Goal: Find specific page/section: Find specific page/section

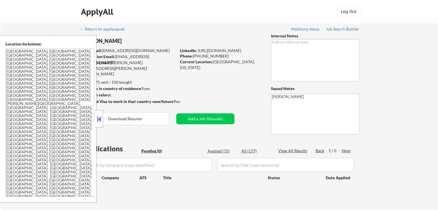
click at [100, 121] on button at bounding box center [99, 119] width 6 height 9
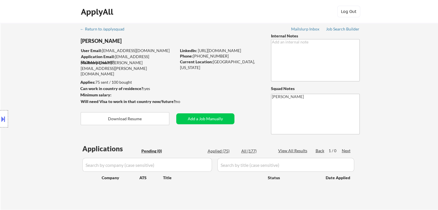
click at [48, 96] on div "Location Inclusions: [GEOGRAPHIC_DATA], [GEOGRAPHIC_DATA] [GEOGRAPHIC_DATA], [G…" at bounding box center [51, 118] width 103 height 167
click at [26, 104] on div "Location Inclusions: [GEOGRAPHIC_DATA], [GEOGRAPHIC_DATA] [GEOGRAPHIC_DATA], [G…" at bounding box center [51, 118] width 103 height 167
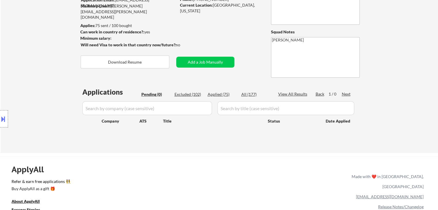
scroll to position [58, 0]
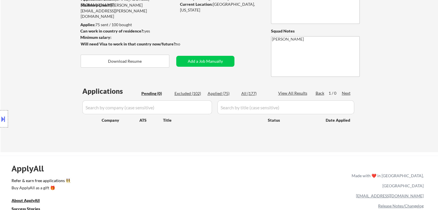
click at [31, 89] on div "Location Inclusions: [GEOGRAPHIC_DATA], [GEOGRAPHIC_DATA] [GEOGRAPHIC_DATA], [G…" at bounding box center [51, 118] width 103 height 167
click at [23, 74] on div "Location Inclusions: [GEOGRAPHIC_DATA], [GEOGRAPHIC_DATA] [GEOGRAPHIC_DATA], [G…" at bounding box center [51, 118] width 103 height 167
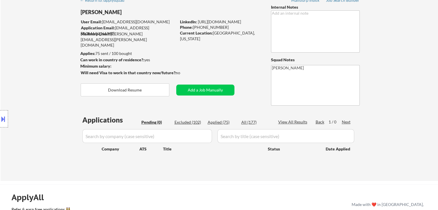
click at [34, 73] on div "Location Inclusions: [GEOGRAPHIC_DATA], [GEOGRAPHIC_DATA] [GEOGRAPHIC_DATA], [G…" at bounding box center [51, 118] width 103 height 167
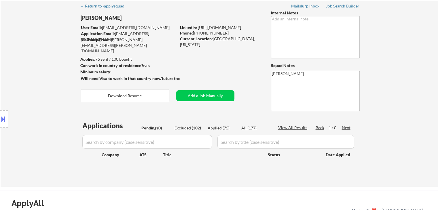
scroll to position [0, 0]
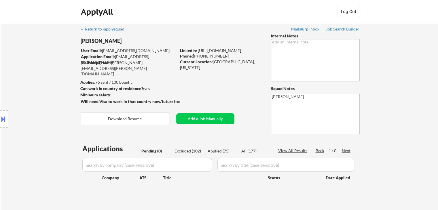
click at [52, 94] on div "Location Inclusions: [GEOGRAPHIC_DATA], [GEOGRAPHIC_DATA] [GEOGRAPHIC_DATA], [G…" at bounding box center [51, 118] width 103 height 167
click at [45, 93] on div "Location Inclusions: [GEOGRAPHIC_DATA], [GEOGRAPHIC_DATA] [GEOGRAPHIC_DATA], [G…" at bounding box center [51, 118] width 103 height 167
click at [0, 121] on button at bounding box center [3, 119] width 6 height 10
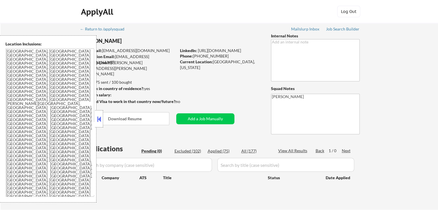
click at [96, 120] on button at bounding box center [99, 119] width 6 height 9
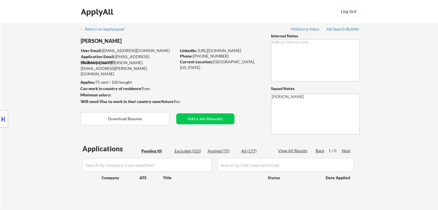
click at [31, 56] on div "Location Inclusions: [GEOGRAPHIC_DATA], [GEOGRAPHIC_DATA] [GEOGRAPHIC_DATA], [G…" at bounding box center [51, 118] width 103 height 167
click at [19, 76] on div "Location Inclusions: [GEOGRAPHIC_DATA], [GEOGRAPHIC_DATA] [GEOGRAPHIC_DATA], [G…" at bounding box center [51, 118] width 103 height 167
click at [28, 65] on div "Location Inclusions: [GEOGRAPHIC_DATA], [GEOGRAPHIC_DATA] [GEOGRAPHIC_DATA], [G…" at bounding box center [51, 118] width 103 height 167
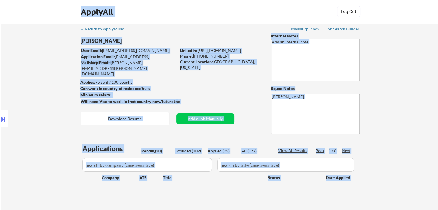
drag, startPoint x: 157, startPoint y: 65, endPoint x: 107, endPoint y: 56, distance: 51.4
click at [101, 53] on body "← Return to /applysquad Mailslurp Inbox Job Search Builder [PERSON_NAME] User E…" at bounding box center [219, 105] width 438 height 210
click at [35, 50] on div "Location Inclusions: [GEOGRAPHIC_DATA], [GEOGRAPHIC_DATA] [GEOGRAPHIC_DATA], [G…" at bounding box center [51, 118] width 103 height 167
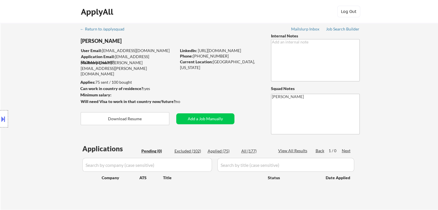
click at [35, 54] on div "Location Inclusions: [GEOGRAPHIC_DATA], [GEOGRAPHIC_DATA] [GEOGRAPHIC_DATA], [G…" at bounding box center [51, 118] width 103 height 167
click at [35, 57] on div "Location Inclusions: [GEOGRAPHIC_DATA], [GEOGRAPHIC_DATA] [GEOGRAPHIC_DATA], [G…" at bounding box center [51, 118] width 103 height 167
click at [163, 61] on div "Mailslurp Email: [PERSON_NAME][EMAIL_ADDRESS][PERSON_NAME][DOMAIN_NAME]" at bounding box center [129, 68] width 96 height 17
drag, startPoint x: 163, startPoint y: 61, endPoint x: 136, endPoint y: 59, distance: 26.9
click at [136, 59] on div "User Email: [EMAIL_ADDRESS][DOMAIN_NAME] Application Email: [EMAIL_ADDRESS][DOM…" at bounding box center [129, 57] width 96 height 18
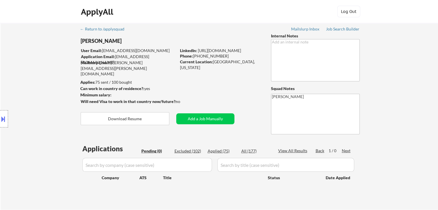
click at [11, 64] on div "Location Inclusions: [GEOGRAPHIC_DATA], [GEOGRAPHIC_DATA] [GEOGRAPHIC_DATA], [G…" at bounding box center [51, 118] width 103 height 167
click at [11, 62] on div "Location Inclusions: [GEOGRAPHIC_DATA], [GEOGRAPHIC_DATA] [GEOGRAPHIC_DATA], [G…" at bounding box center [51, 118] width 103 height 167
click at [12, 62] on div "Location Inclusions: [GEOGRAPHIC_DATA], [GEOGRAPHIC_DATA] [GEOGRAPHIC_DATA], [G…" at bounding box center [51, 118] width 103 height 167
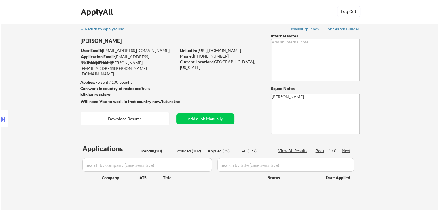
click at [26, 64] on div "Location Inclusions: [GEOGRAPHIC_DATA], [GEOGRAPHIC_DATA] [GEOGRAPHIC_DATA], [G…" at bounding box center [51, 118] width 103 height 167
click at [26, 61] on div "Location Inclusions: [GEOGRAPHIC_DATA], [GEOGRAPHIC_DATA] [GEOGRAPHIC_DATA], [G…" at bounding box center [51, 118] width 103 height 167
click at [31, 75] on div "Location Inclusions: [GEOGRAPHIC_DATA], [GEOGRAPHIC_DATA] [GEOGRAPHIC_DATA], [G…" at bounding box center [51, 118] width 103 height 167
click at [37, 58] on div "Location Inclusions: [GEOGRAPHIC_DATA], [GEOGRAPHIC_DATA] [GEOGRAPHIC_DATA], [G…" at bounding box center [51, 118] width 103 height 167
drag, startPoint x: 150, startPoint y: 89, endPoint x: 74, endPoint y: 85, distance: 76.1
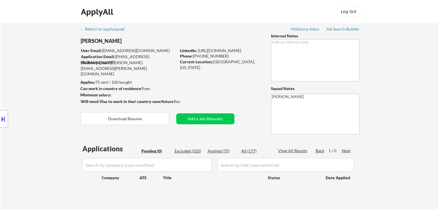
click at [84, 79] on body "← Return to /applysquad Mailslurp Inbox Job Search Builder [PERSON_NAME] User E…" at bounding box center [219, 105] width 438 height 210
click at [60, 91] on div "Location Inclusions: [GEOGRAPHIC_DATA], [GEOGRAPHIC_DATA] [GEOGRAPHIC_DATA], [G…" at bounding box center [51, 118] width 103 height 167
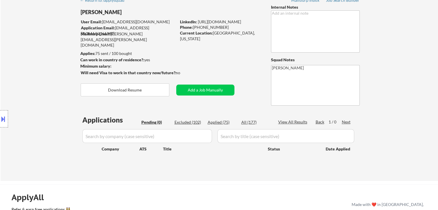
click at [56, 103] on div "Location Inclusions: [GEOGRAPHIC_DATA], [GEOGRAPHIC_DATA] [GEOGRAPHIC_DATA], [G…" at bounding box center [51, 118] width 103 height 167
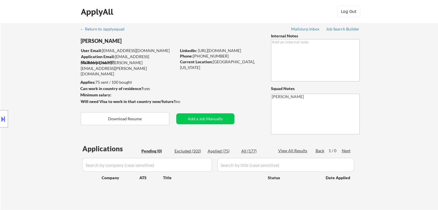
click at [55, 60] on div "Location Inclusions: [GEOGRAPHIC_DATA], [GEOGRAPHIC_DATA] [GEOGRAPHIC_DATA], [G…" at bounding box center [51, 118] width 103 height 167
click at [38, 84] on div "Location Inclusions: [GEOGRAPHIC_DATA], [GEOGRAPHIC_DATA] [GEOGRAPHIC_DATA], [G…" at bounding box center [51, 118] width 103 height 167
click at [37, 83] on div "Location Inclusions: [GEOGRAPHIC_DATA], [GEOGRAPHIC_DATA] [GEOGRAPHIC_DATA], [G…" at bounding box center [51, 118] width 103 height 167
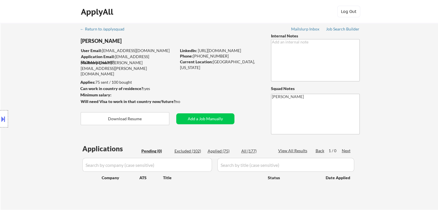
click at [44, 102] on div "Location Inclusions: [GEOGRAPHIC_DATA], [GEOGRAPHIC_DATA] [GEOGRAPHIC_DATA], [G…" at bounding box center [51, 118] width 103 height 167
drag, startPoint x: 37, startPoint y: 94, endPoint x: 41, endPoint y: 113, distance: 19.1
click at [37, 94] on div "Location Inclusions: [GEOGRAPHIC_DATA], [GEOGRAPHIC_DATA] [GEOGRAPHIC_DATA], [G…" at bounding box center [51, 118] width 103 height 167
click at [46, 117] on div "Location Inclusions: [GEOGRAPHIC_DATA], [GEOGRAPHIC_DATA] [GEOGRAPHIC_DATA], [G…" at bounding box center [51, 118] width 103 height 167
click at [46, 118] on div "Location Inclusions: [GEOGRAPHIC_DATA], [GEOGRAPHIC_DATA] [GEOGRAPHIC_DATA], [G…" at bounding box center [51, 118] width 103 height 167
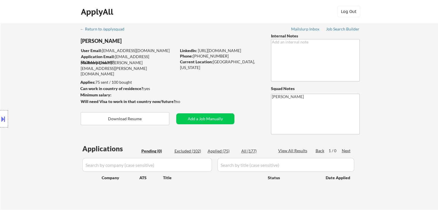
click at [45, 112] on div "Location Inclusions: [GEOGRAPHIC_DATA], [GEOGRAPHIC_DATA] [GEOGRAPHIC_DATA], [G…" at bounding box center [51, 118] width 103 height 167
click at [45, 111] on div "Location Inclusions: [GEOGRAPHIC_DATA], [GEOGRAPHIC_DATA] [GEOGRAPHIC_DATA], [G…" at bounding box center [51, 118] width 103 height 167
click at [44, 107] on div "Location Inclusions: [GEOGRAPHIC_DATA], [GEOGRAPHIC_DATA] [GEOGRAPHIC_DATA], [G…" at bounding box center [51, 118] width 103 height 167
click at [44, 106] on div "Location Inclusions: [GEOGRAPHIC_DATA], [GEOGRAPHIC_DATA] [GEOGRAPHIC_DATA], [G…" at bounding box center [51, 118] width 103 height 167
drag, startPoint x: 161, startPoint y: 64, endPoint x: 111, endPoint y: 65, distance: 49.2
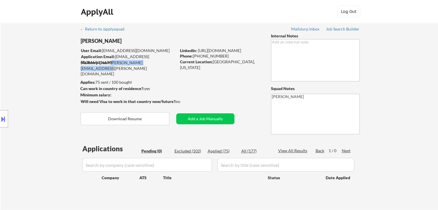
click at [111, 65] on div "Mailslurp Email: [PERSON_NAME][EMAIL_ADDRESS][PERSON_NAME][DOMAIN_NAME]" at bounding box center [129, 68] width 96 height 17
click at [55, 71] on div "Location Inclusions: [GEOGRAPHIC_DATA], [GEOGRAPHIC_DATA] [GEOGRAPHIC_DATA], [G…" at bounding box center [51, 118] width 103 height 167
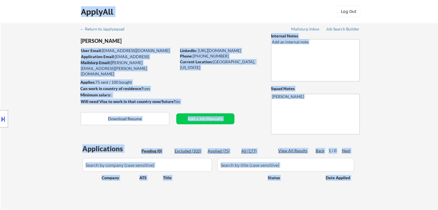
drag, startPoint x: 152, startPoint y: 47, endPoint x: 96, endPoint y: 50, distance: 56.0
click at [96, 50] on body "← Return to /applysquad Mailslurp Inbox Job Search Builder [PERSON_NAME] User E…" at bounding box center [219, 105] width 438 height 210
click at [133, 57] on div "Application Email: [EMAIL_ADDRESS][DOMAIN_NAME]" at bounding box center [128, 59] width 95 height 11
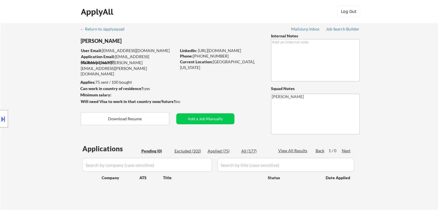
click at [44, 81] on div "Location Inclusions: [GEOGRAPHIC_DATA], [GEOGRAPHIC_DATA] [GEOGRAPHIC_DATA], [G…" at bounding box center [51, 118] width 103 height 167
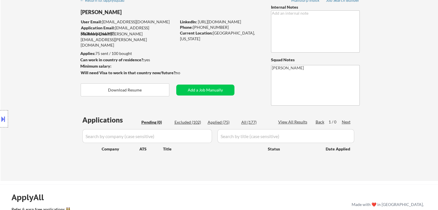
click at [33, 90] on div "Location Inclusions: [GEOGRAPHIC_DATA], [GEOGRAPHIC_DATA] [GEOGRAPHIC_DATA], [G…" at bounding box center [51, 118] width 103 height 167
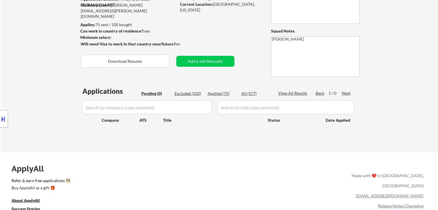
click at [33, 90] on div "Location Inclusions: [GEOGRAPHIC_DATA], [GEOGRAPHIC_DATA] [GEOGRAPHIC_DATA], [G…" at bounding box center [51, 118] width 103 height 167
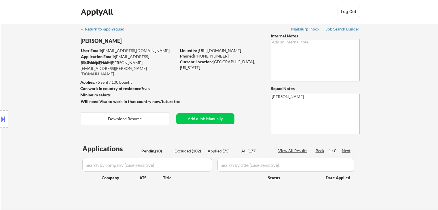
click at [33, 90] on div "Location Inclusions: [GEOGRAPHIC_DATA], [GEOGRAPHIC_DATA] [GEOGRAPHIC_DATA], [G…" at bounding box center [51, 118] width 103 height 167
click at [34, 90] on div "Location Inclusions: [GEOGRAPHIC_DATA], [GEOGRAPHIC_DATA] [GEOGRAPHIC_DATA], [G…" at bounding box center [51, 118] width 103 height 167
click at [44, 92] on div "Location Inclusions: [GEOGRAPHIC_DATA], [GEOGRAPHIC_DATA] [GEOGRAPHIC_DATA], [G…" at bounding box center [51, 118] width 103 height 167
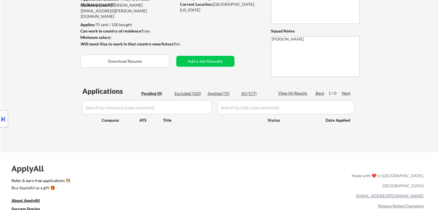
click at [42, 90] on div "Location Inclusions: [GEOGRAPHIC_DATA], [GEOGRAPHIC_DATA] [GEOGRAPHIC_DATA], [G…" at bounding box center [51, 118] width 103 height 167
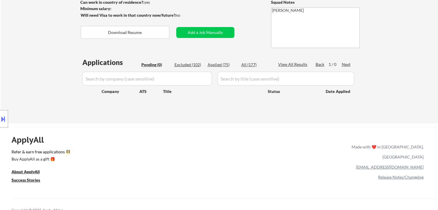
click at [43, 88] on div "Location Inclusions: [GEOGRAPHIC_DATA], [GEOGRAPHIC_DATA] [GEOGRAPHIC_DATA], [G…" at bounding box center [51, 118] width 103 height 167
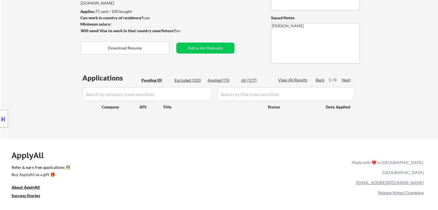
scroll to position [58, 0]
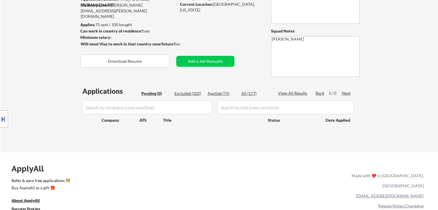
click at [43, 88] on div "Location Inclusions: [GEOGRAPHIC_DATA], [GEOGRAPHIC_DATA] [GEOGRAPHIC_DATA], [G…" at bounding box center [51, 118] width 103 height 167
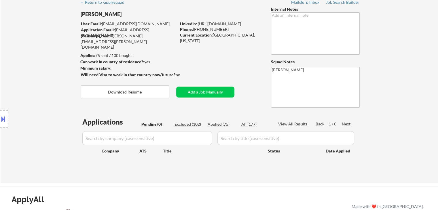
scroll to position [0, 0]
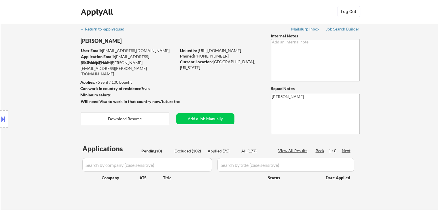
click at [45, 87] on div "Location Inclusions: [GEOGRAPHIC_DATA], [GEOGRAPHIC_DATA] [GEOGRAPHIC_DATA], [G…" at bounding box center [51, 118] width 103 height 167
click at [57, 80] on div "Location Inclusions: [GEOGRAPHIC_DATA], [GEOGRAPHIC_DATA] [GEOGRAPHIC_DATA], [G…" at bounding box center [51, 118] width 103 height 167
click at [56, 81] on div "Location Inclusions: [GEOGRAPHIC_DATA], [GEOGRAPHIC_DATA] [GEOGRAPHIC_DATA], [G…" at bounding box center [51, 118] width 103 height 167
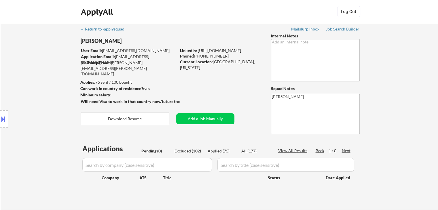
click at [58, 100] on div "Location Inclusions: [GEOGRAPHIC_DATA], [GEOGRAPHIC_DATA] [GEOGRAPHIC_DATA], [G…" at bounding box center [51, 118] width 103 height 167
click at [52, 98] on div "Location Inclusions: [GEOGRAPHIC_DATA], [GEOGRAPHIC_DATA] [GEOGRAPHIC_DATA], [G…" at bounding box center [51, 118] width 103 height 167
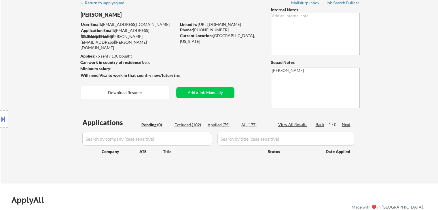
scroll to position [58, 0]
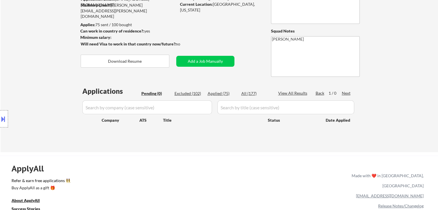
click at [45, 97] on div "Location Inclusions: [GEOGRAPHIC_DATA], [GEOGRAPHIC_DATA] [GEOGRAPHIC_DATA], [G…" at bounding box center [51, 118] width 103 height 167
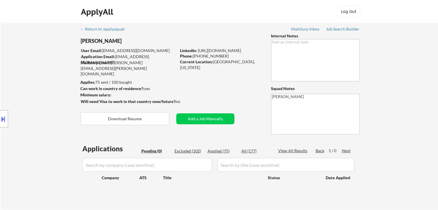
scroll to position [0, 0]
click at [45, 97] on div "Location Inclusions: [GEOGRAPHIC_DATA], [GEOGRAPHIC_DATA] [GEOGRAPHIC_DATA], [G…" at bounding box center [51, 118] width 103 height 167
click at [44, 89] on div "Location Inclusions: [GEOGRAPHIC_DATA], [GEOGRAPHIC_DATA] [GEOGRAPHIC_DATA], [G…" at bounding box center [51, 118] width 103 height 167
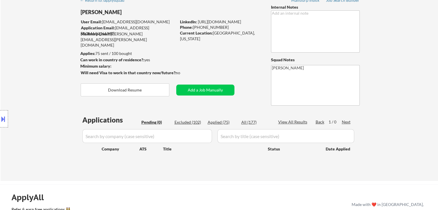
click at [33, 90] on div "Location Inclusions: [GEOGRAPHIC_DATA], [GEOGRAPHIC_DATA] [GEOGRAPHIC_DATA], [G…" at bounding box center [51, 118] width 103 height 167
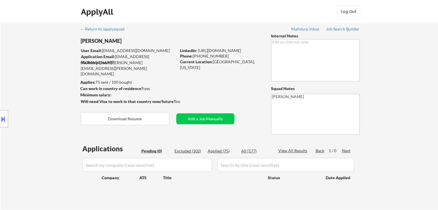
click at [40, 86] on div "Location Inclusions: [GEOGRAPHIC_DATA], [GEOGRAPHIC_DATA] [GEOGRAPHIC_DATA], [G…" at bounding box center [51, 118] width 103 height 167
click at [30, 85] on div "Location Inclusions: [GEOGRAPHIC_DATA], [GEOGRAPHIC_DATA] [GEOGRAPHIC_DATA], [G…" at bounding box center [51, 118] width 103 height 167
click at [26, 89] on div "Location Inclusions: [GEOGRAPHIC_DATA], [GEOGRAPHIC_DATA] [GEOGRAPHIC_DATA], [G…" at bounding box center [51, 118] width 103 height 167
click at [46, 89] on div "Location Inclusions: [GEOGRAPHIC_DATA], [GEOGRAPHIC_DATA] [GEOGRAPHIC_DATA], [G…" at bounding box center [51, 118] width 103 height 167
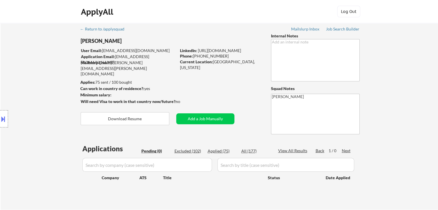
click at [33, 85] on div "Location Inclusions: [GEOGRAPHIC_DATA], [GEOGRAPHIC_DATA] [GEOGRAPHIC_DATA], [G…" at bounding box center [51, 118] width 103 height 167
click at [25, 93] on div "Location Inclusions: [GEOGRAPHIC_DATA], [GEOGRAPHIC_DATA] [GEOGRAPHIC_DATA], [G…" at bounding box center [51, 118] width 103 height 167
click at [16, 98] on div "Location Inclusions: [GEOGRAPHIC_DATA], [GEOGRAPHIC_DATA] [GEOGRAPHIC_DATA], [G…" at bounding box center [51, 118] width 103 height 167
click at [16, 97] on div "Location Inclusions: [GEOGRAPHIC_DATA], [GEOGRAPHIC_DATA] [GEOGRAPHIC_DATA], [G…" at bounding box center [51, 118] width 103 height 167
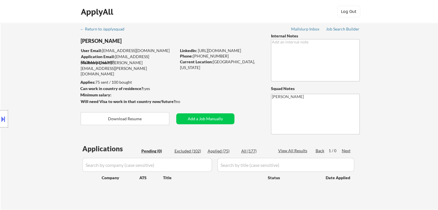
click at [16, 97] on div "Location Inclusions: [GEOGRAPHIC_DATA], [GEOGRAPHIC_DATA] [GEOGRAPHIC_DATA], [G…" at bounding box center [51, 118] width 103 height 167
drag, startPoint x: 31, startPoint y: 77, endPoint x: 21, endPoint y: 81, distance: 10.7
click at [31, 76] on div "Location Inclusions: [GEOGRAPHIC_DATA], [GEOGRAPHIC_DATA] [GEOGRAPHIC_DATA], [G…" at bounding box center [51, 118] width 103 height 167
click at [33, 75] on div "Location Inclusions: [GEOGRAPHIC_DATA], [GEOGRAPHIC_DATA] [GEOGRAPHIC_DATA], [G…" at bounding box center [51, 118] width 103 height 167
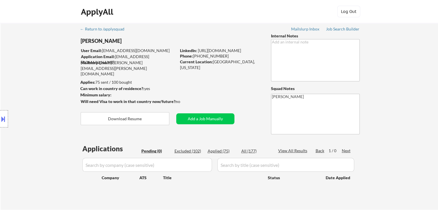
click at [33, 75] on div "Location Inclusions: [GEOGRAPHIC_DATA], [GEOGRAPHIC_DATA] [GEOGRAPHIC_DATA], [G…" at bounding box center [51, 118] width 103 height 167
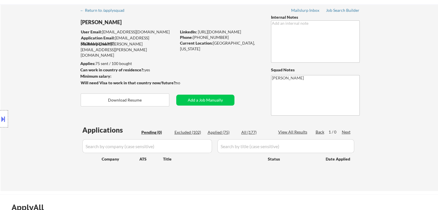
scroll to position [29, 0]
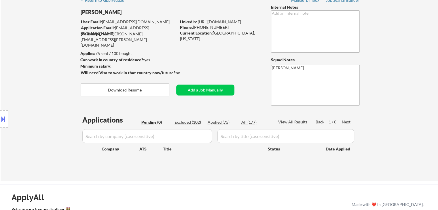
click at [33, 75] on div "Location Inclusions: [GEOGRAPHIC_DATA], [GEOGRAPHIC_DATA] [GEOGRAPHIC_DATA], [G…" at bounding box center [51, 118] width 103 height 167
click at [33, 76] on div "Location Inclusions: [GEOGRAPHIC_DATA], [GEOGRAPHIC_DATA] [GEOGRAPHIC_DATA], [G…" at bounding box center [51, 118] width 103 height 167
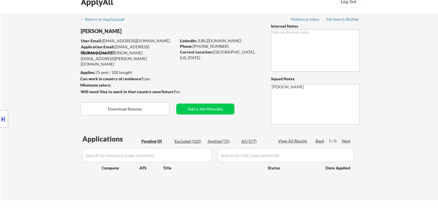
scroll to position [0, 0]
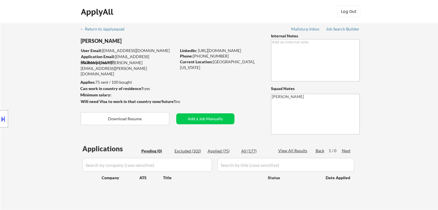
click at [33, 76] on div "Location Inclusions: [GEOGRAPHIC_DATA], [GEOGRAPHIC_DATA] [GEOGRAPHIC_DATA], [G…" at bounding box center [51, 118] width 103 height 167
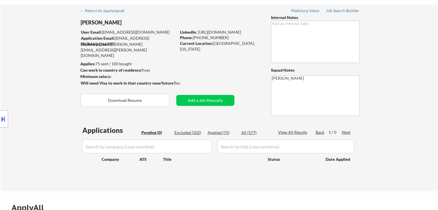
scroll to position [29, 0]
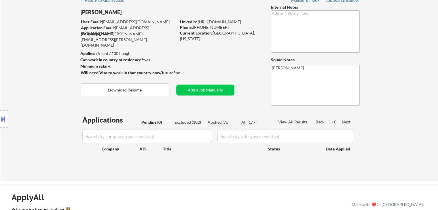
click at [41, 70] on div "Location Inclusions: [GEOGRAPHIC_DATA], [GEOGRAPHIC_DATA] [GEOGRAPHIC_DATA], [G…" at bounding box center [51, 118] width 103 height 167
click at [41, 69] on div "Location Inclusions: [GEOGRAPHIC_DATA], [GEOGRAPHIC_DATA] [GEOGRAPHIC_DATA], [G…" at bounding box center [51, 118] width 103 height 167
click at [40, 69] on div "Location Inclusions: [GEOGRAPHIC_DATA], [GEOGRAPHIC_DATA] [GEOGRAPHIC_DATA], [G…" at bounding box center [51, 118] width 103 height 167
click at [40, 70] on div "Location Inclusions: [GEOGRAPHIC_DATA], [GEOGRAPHIC_DATA] [GEOGRAPHIC_DATA], [G…" at bounding box center [51, 118] width 103 height 167
click at [39, 70] on div "Location Inclusions: [GEOGRAPHIC_DATA], [GEOGRAPHIC_DATA] [GEOGRAPHIC_DATA], [G…" at bounding box center [51, 118] width 103 height 167
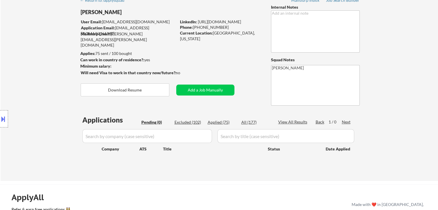
click at [41, 68] on div "Location Inclusions: [GEOGRAPHIC_DATA], [GEOGRAPHIC_DATA] [GEOGRAPHIC_DATA], [G…" at bounding box center [51, 118] width 103 height 167
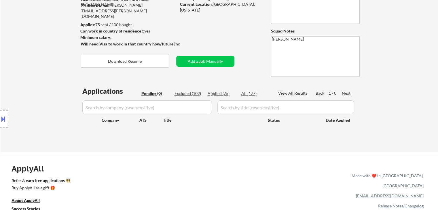
click at [38, 68] on div "Location Inclusions: [GEOGRAPHIC_DATA], [GEOGRAPHIC_DATA] [GEOGRAPHIC_DATA], [G…" at bounding box center [51, 118] width 103 height 167
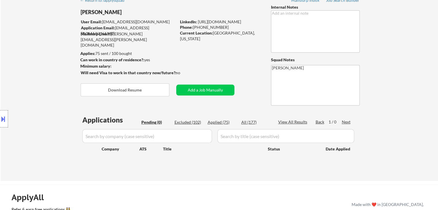
click at [38, 70] on div "Location Inclusions: [GEOGRAPHIC_DATA], [GEOGRAPHIC_DATA] [GEOGRAPHIC_DATA], [G…" at bounding box center [51, 118] width 103 height 167
click at [37, 73] on div "Location Inclusions: [GEOGRAPHIC_DATA], [GEOGRAPHIC_DATA] [GEOGRAPHIC_DATA], [G…" at bounding box center [51, 118] width 103 height 167
click at [36, 70] on div "Location Inclusions: [GEOGRAPHIC_DATA], [GEOGRAPHIC_DATA] [GEOGRAPHIC_DATA], [G…" at bounding box center [51, 118] width 103 height 167
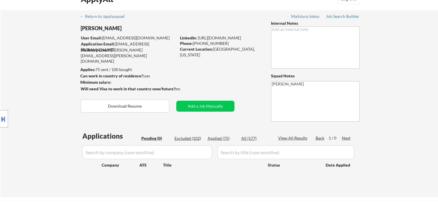
scroll to position [0, 0]
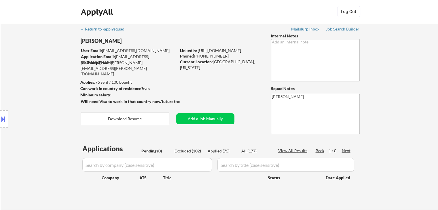
click at [36, 70] on div "Location Inclusions: [GEOGRAPHIC_DATA], [GEOGRAPHIC_DATA] [GEOGRAPHIC_DATA], [G…" at bounding box center [51, 118] width 103 height 167
click at [32, 73] on div "Location Inclusions: [GEOGRAPHIC_DATA], [GEOGRAPHIC_DATA] [GEOGRAPHIC_DATA], [G…" at bounding box center [51, 118] width 103 height 167
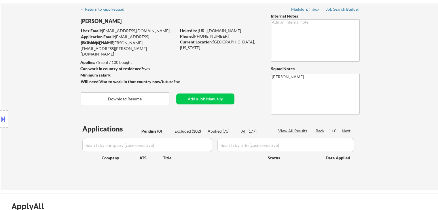
scroll to position [29, 0]
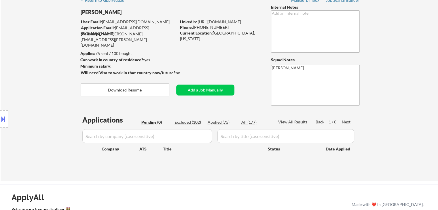
click at [32, 73] on div "Location Inclusions: [GEOGRAPHIC_DATA], [GEOGRAPHIC_DATA] [GEOGRAPHIC_DATA], [G…" at bounding box center [51, 118] width 103 height 167
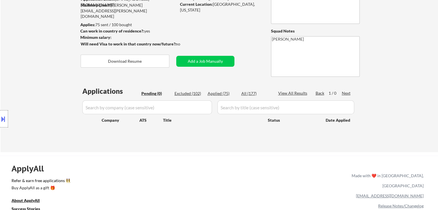
click at [31, 73] on div "Location Inclusions: [GEOGRAPHIC_DATA], [GEOGRAPHIC_DATA] [GEOGRAPHIC_DATA], [G…" at bounding box center [51, 118] width 103 height 167
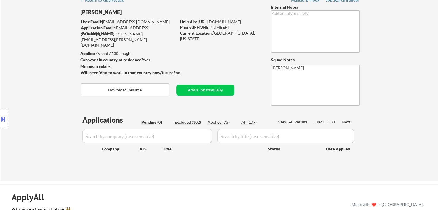
click at [31, 73] on div "Location Inclusions: [GEOGRAPHIC_DATA], [GEOGRAPHIC_DATA] [GEOGRAPHIC_DATA], [G…" at bounding box center [51, 118] width 103 height 167
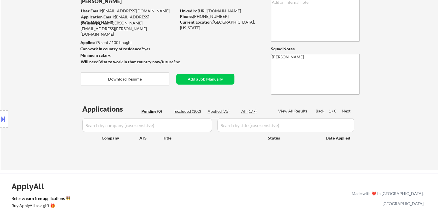
scroll to position [58, 0]
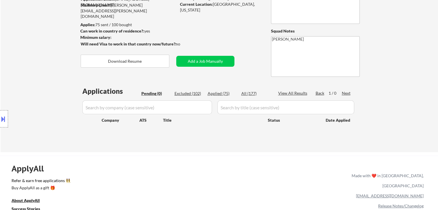
click at [28, 72] on div "Location Inclusions: [GEOGRAPHIC_DATA], [GEOGRAPHIC_DATA] [GEOGRAPHIC_DATA], [G…" at bounding box center [51, 118] width 103 height 167
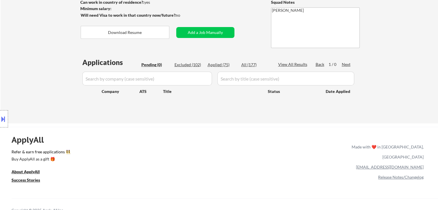
click at [28, 72] on div "Location Inclusions: [GEOGRAPHIC_DATA], [GEOGRAPHIC_DATA] [GEOGRAPHIC_DATA], [G…" at bounding box center [51, 118] width 103 height 167
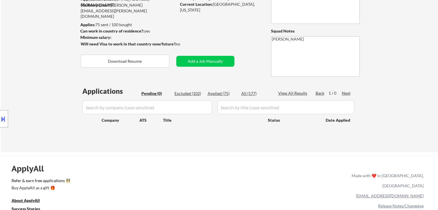
click at [29, 73] on div "Location Inclusions: [GEOGRAPHIC_DATA], [GEOGRAPHIC_DATA] [GEOGRAPHIC_DATA], [G…" at bounding box center [51, 118] width 103 height 167
click at [29, 75] on div "Location Inclusions: [GEOGRAPHIC_DATA], [GEOGRAPHIC_DATA] [GEOGRAPHIC_DATA], [G…" at bounding box center [51, 118] width 103 height 167
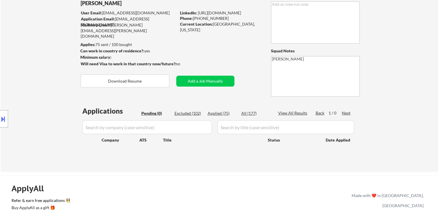
scroll to position [29, 0]
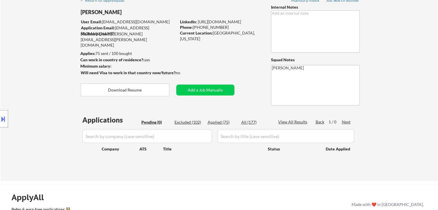
click at [28, 74] on div "Location Inclusions: [GEOGRAPHIC_DATA], [GEOGRAPHIC_DATA] [GEOGRAPHIC_DATA], [G…" at bounding box center [51, 118] width 103 height 167
click at [27, 78] on div "Location Inclusions: [GEOGRAPHIC_DATA], [GEOGRAPHIC_DATA] [GEOGRAPHIC_DATA], [G…" at bounding box center [51, 118] width 103 height 167
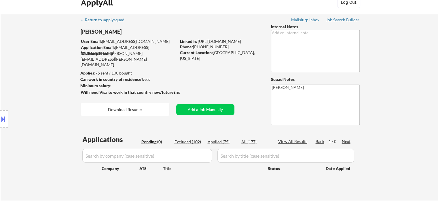
scroll to position [0, 0]
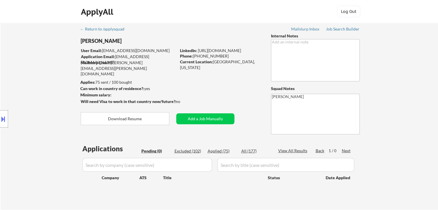
click at [20, 75] on div "Location Inclusions: [GEOGRAPHIC_DATA], [GEOGRAPHIC_DATA] [GEOGRAPHIC_DATA], [G…" at bounding box center [51, 118] width 103 height 167
click at [38, 62] on div "Location Inclusions: [GEOGRAPHIC_DATA], [GEOGRAPHIC_DATA] [GEOGRAPHIC_DATA], [G…" at bounding box center [51, 118] width 103 height 167
click at [43, 66] on div "Location Inclusions: [GEOGRAPHIC_DATA], [GEOGRAPHIC_DATA] [GEOGRAPHIC_DATA], [G…" at bounding box center [51, 118] width 103 height 167
click at [41, 65] on div "Location Inclusions: [GEOGRAPHIC_DATA], [GEOGRAPHIC_DATA] [GEOGRAPHIC_DATA], [G…" at bounding box center [51, 118] width 103 height 167
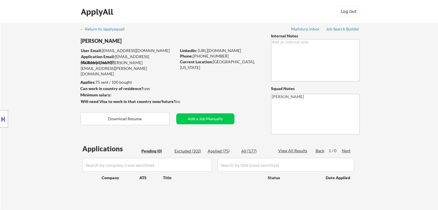
click at [51, 81] on div "Location Inclusions: [GEOGRAPHIC_DATA], [GEOGRAPHIC_DATA] [GEOGRAPHIC_DATA], [G…" at bounding box center [51, 118] width 103 height 167
click at [50, 78] on div "Location Inclusions: [GEOGRAPHIC_DATA], [GEOGRAPHIC_DATA] [GEOGRAPHIC_DATA], [G…" at bounding box center [51, 118] width 103 height 167
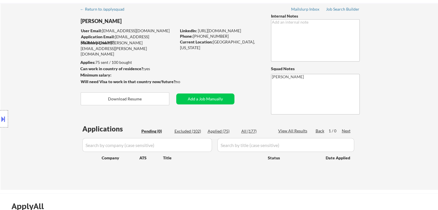
scroll to position [29, 0]
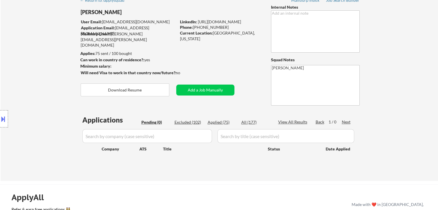
click at [42, 77] on div "Location Inclusions: [GEOGRAPHIC_DATA], [GEOGRAPHIC_DATA] [GEOGRAPHIC_DATA], [G…" at bounding box center [51, 118] width 103 height 167
click at [43, 77] on div "Location Inclusions: [GEOGRAPHIC_DATA], [GEOGRAPHIC_DATA] [GEOGRAPHIC_DATA], [G…" at bounding box center [51, 118] width 103 height 167
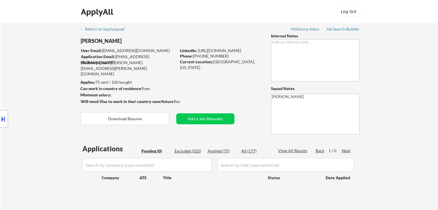
click at [43, 77] on div "Location Inclusions: [GEOGRAPHIC_DATA], [GEOGRAPHIC_DATA] [GEOGRAPHIC_DATA], [G…" at bounding box center [51, 118] width 103 height 167
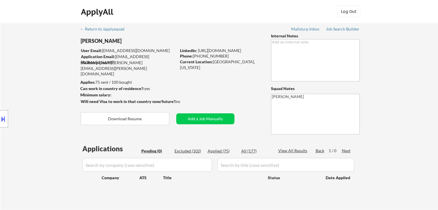
click at [43, 77] on div "Location Inclusions: [GEOGRAPHIC_DATA], [GEOGRAPHIC_DATA] [GEOGRAPHIC_DATA], [G…" at bounding box center [51, 118] width 103 height 167
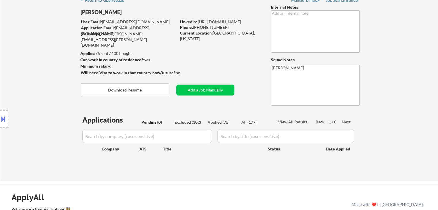
click at [43, 77] on div "Location Inclusions: [GEOGRAPHIC_DATA], [GEOGRAPHIC_DATA] [GEOGRAPHIC_DATA], [G…" at bounding box center [51, 118] width 103 height 167
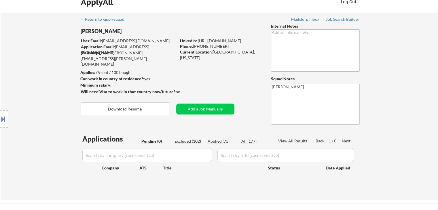
scroll to position [0, 0]
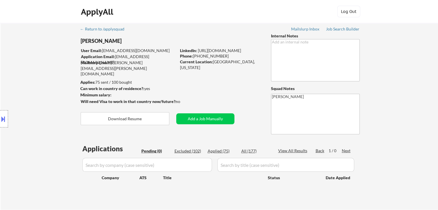
click at [43, 77] on div "Location Inclusions: [GEOGRAPHIC_DATA], [GEOGRAPHIC_DATA] [GEOGRAPHIC_DATA], [G…" at bounding box center [51, 118] width 103 height 167
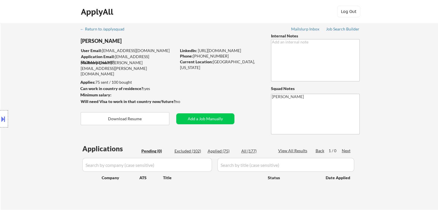
click at [43, 77] on div "Location Inclusions: [GEOGRAPHIC_DATA], [GEOGRAPHIC_DATA] [GEOGRAPHIC_DATA], [G…" at bounding box center [51, 118] width 103 height 167
click at [44, 78] on div "Location Inclusions: [GEOGRAPHIC_DATA], [GEOGRAPHIC_DATA] [GEOGRAPHIC_DATA], [G…" at bounding box center [51, 118] width 103 height 167
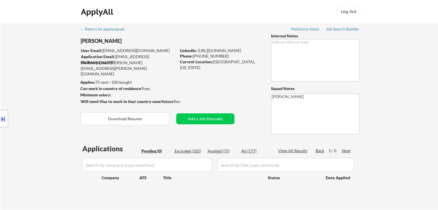
click at [43, 76] on div "Location Inclusions: [GEOGRAPHIC_DATA], [GEOGRAPHIC_DATA] [GEOGRAPHIC_DATA], [G…" at bounding box center [51, 118] width 103 height 167
click at [43, 75] on div "Location Inclusions: [GEOGRAPHIC_DATA], [GEOGRAPHIC_DATA] [GEOGRAPHIC_DATA], [G…" at bounding box center [51, 118] width 103 height 167
click at [41, 76] on div "Location Inclusions: [GEOGRAPHIC_DATA], [GEOGRAPHIC_DATA] [GEOGRAPHIC_DATA], [G…" at bounding box center [51, 118] width 103 height 167
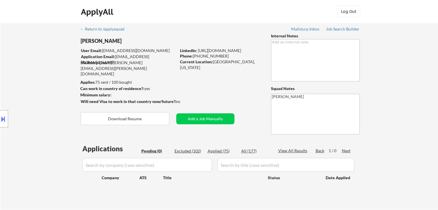
click at [41, 76] on div "Location Inclusions: [GEOGRAPHIC_DATA], [GEOGRAPHIC_DATA] [GEOGRAPHIC_DATA], [G…" at bounding box center [51, 118] width 103 height 167
click at [42, 76] on div "Location Inclusions: [GEOGRAPHIC_DATA], [GEOGRAPHIC_DATA] [GEOGRAPHIC_DATA], [G…" at bounding box center [51, 118] width 103 height 167
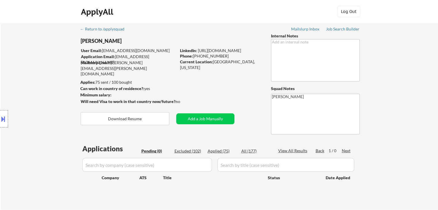
click at [42, 76] on div "Location Inclusions: [GEOGRAPHIC_DATA], [GEOGRAPHIC_DATA] [GEOGRAPHIC_DATA], [G…" at bounding box center [51, 118] width 103 height 167
click at [42, 77] on div "Location Inclusions: [GEOGRAPHIC_DATA], [GEOGRAPHIC_DATA] [GEOGRAPHIC_DATA], [G…" at bounding box center [51, 118] width 103 height 167
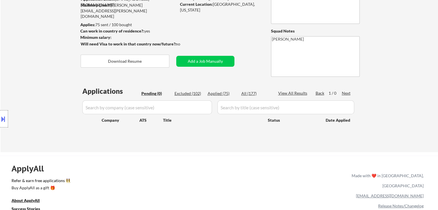
click at [34, 86] on div "Location Inclusions: [GEOGRAPHIC_DATA], [GEOGRAPHIC_DATA] [GEOGRAPHIC_DATA], [G…" at bounding box center [51, 118] width 103 height 167
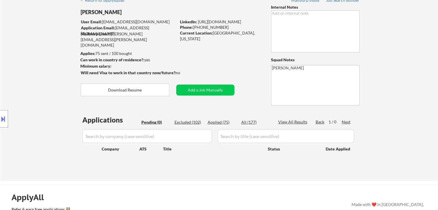
click at [32, 88] on div "Location Inclusions: [GEOGRAPHIC_DATA], [GEOGRAPHIC_DATA] [GEOGRAPHIC_DATA], [G…" at bounding box center [51, 118] width 103 height 167
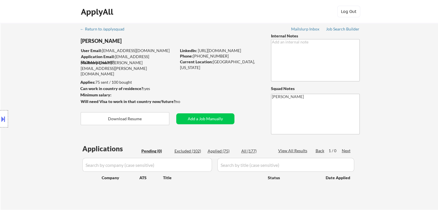
click at [32, 88] on div "Location Inclusions: [GEOGRAPHIC_DATA], [GEOGRAPHIC_DATA] [GEOGRAPHIC_DATA], [G…" at bounding box center [51, 118] width 103 height 167
click at [30, 90] on div "Location Inclusions: [GEOGRAPHIC_DATA], [GEOGRAPHIC_DATA] [GEOGRAPHIC_DATA], [G…" at bounding box center [51, 118] width 103 height 167
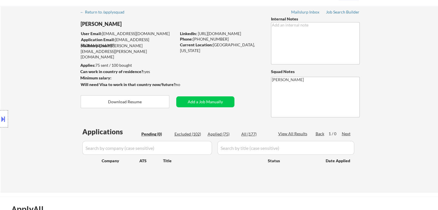
scroll to position [86, 0]
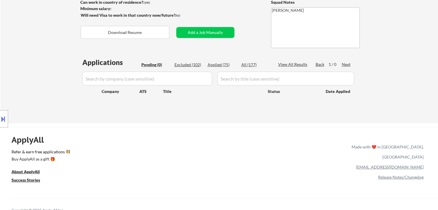
click at [31, 90] on div "Location Inclusions: [GEOGRAPHIC_DATA], [GEOGRAPHIC_DATA] [GEOGRAPHIC_DATA], [G…" at bounding box center [51, 118] width 103 height 167
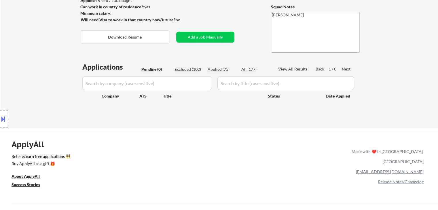
scroll to position [0, 0]
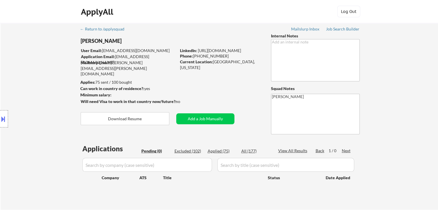
click at [29, 75] on div "Location Inclusions: [GEOGRAPHIC_DATA], [GEOGRAPHIC_DATA] [GEOGRAPHIC_DATA], [G…" at bounding box center [51, 118] width 103 height 167
click at [18, 89] on div "Location Inclusions: [GEOGRAPHIC_DATA], [GEOGRAPHIC_DATA] [GEOGRAPHIC_DATA], [G…" at bounding box center [51, 118] width 103 height 167
click at [18, 90] on div "Location Inclusions: [GEOGRAPHIC_DATA], [GEOGRAPHIC_DATA] [GEOGRAPHIC_DATA], [G…" at bounding box center [51, 118] width 103 height 167
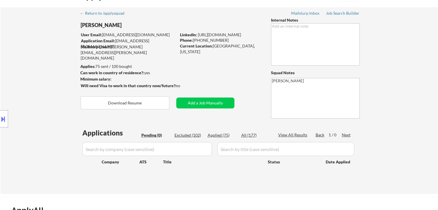
scroll to position [29, 0]
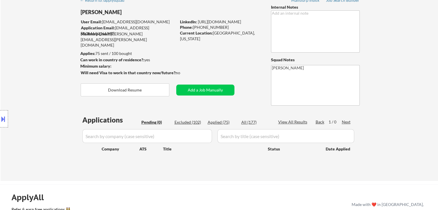
click at [29, 80] on div "Location Inclusions: [GEOGRAPHIC_DATA], [GEOGRAPHIC_DATA] [GEOGRAPHIC_DATA], [G…" at bounding box center [51, 118] width 103 height 167
drag, startPoint x: 40, startPoint y: 49, endPoint x: 40, endPoint y: 45, distance: 3.5
click at [40, 46] on div "Location Inclusions: [GEOGRAPHIC_DATA], [GEOGRAPHIC_DATA] [GEOGRAPHIC_DATA], [G…" at bounding box center [51, 118] width 103 height 167
click at [38, 27] on div "← Return to /applysquad Mailslurp Inbox Job Search Builder [PERSON_NAME] User E…" at bounding box center [219, 87] width 437 height 187
click at [1, 49] on div "Location Inclusions: [GEOGRAPHIC_DATA], [GEOGRAPHIC_DATA] [GEOGRAPHIC_DATA], [G…" at bounding box center [51, 118] width 103 height 167
